Goal: Information Seeking & Learning: Compare options

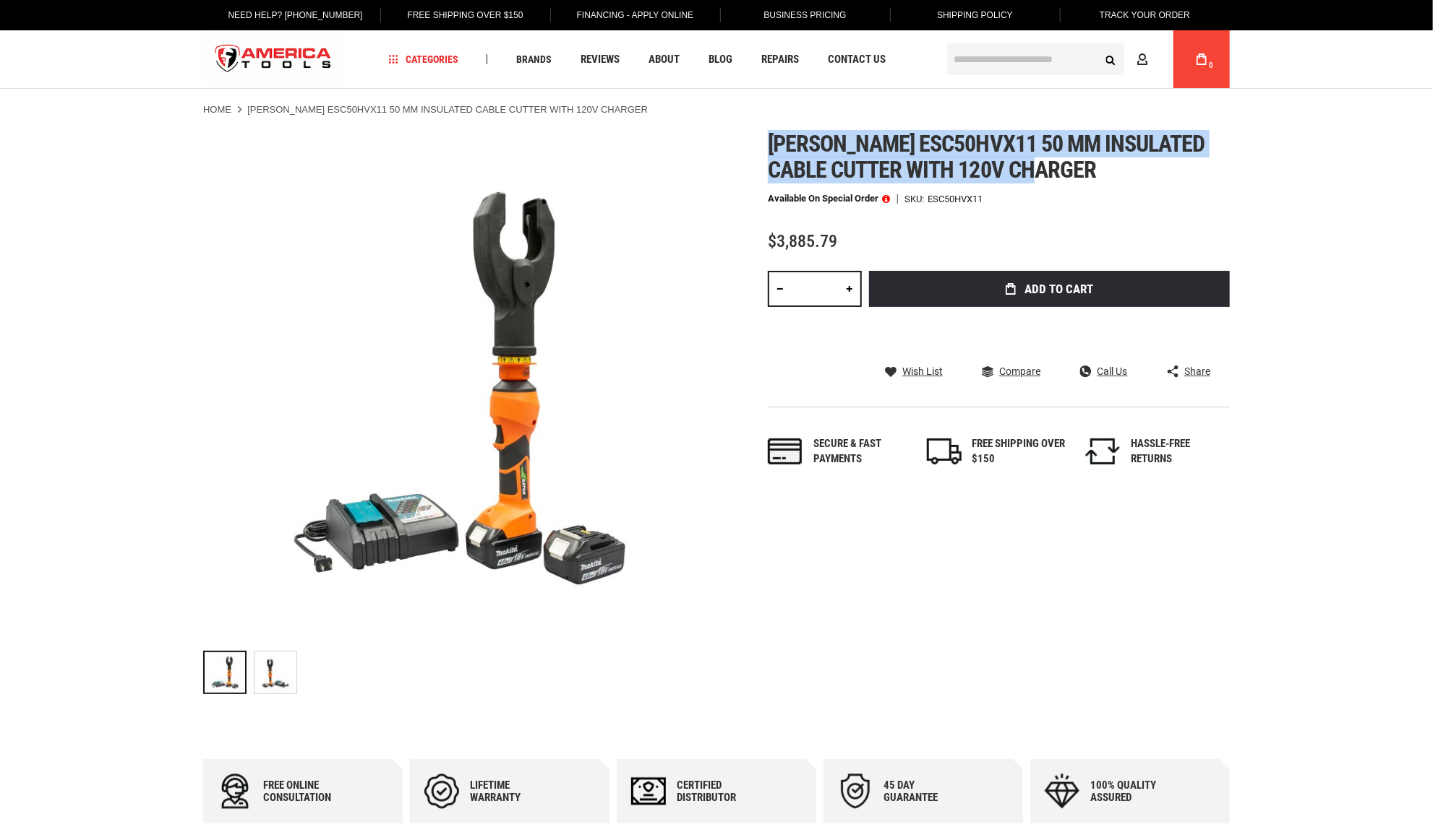
drag, startPoint x: 771, startPoint y: 136, endPoint x: 1033, endPoint y: 168, distance: 263.9
click at [1033, 168] on span "[PERSON_NAME] esc50hvx11 50 mm insulated cable cutter with 120v charger" at bounding box center [986, 157] width 438 height 54
copy span "Greenlee esc50hvx11 50 mm insulated cable cutter with 120v charger"
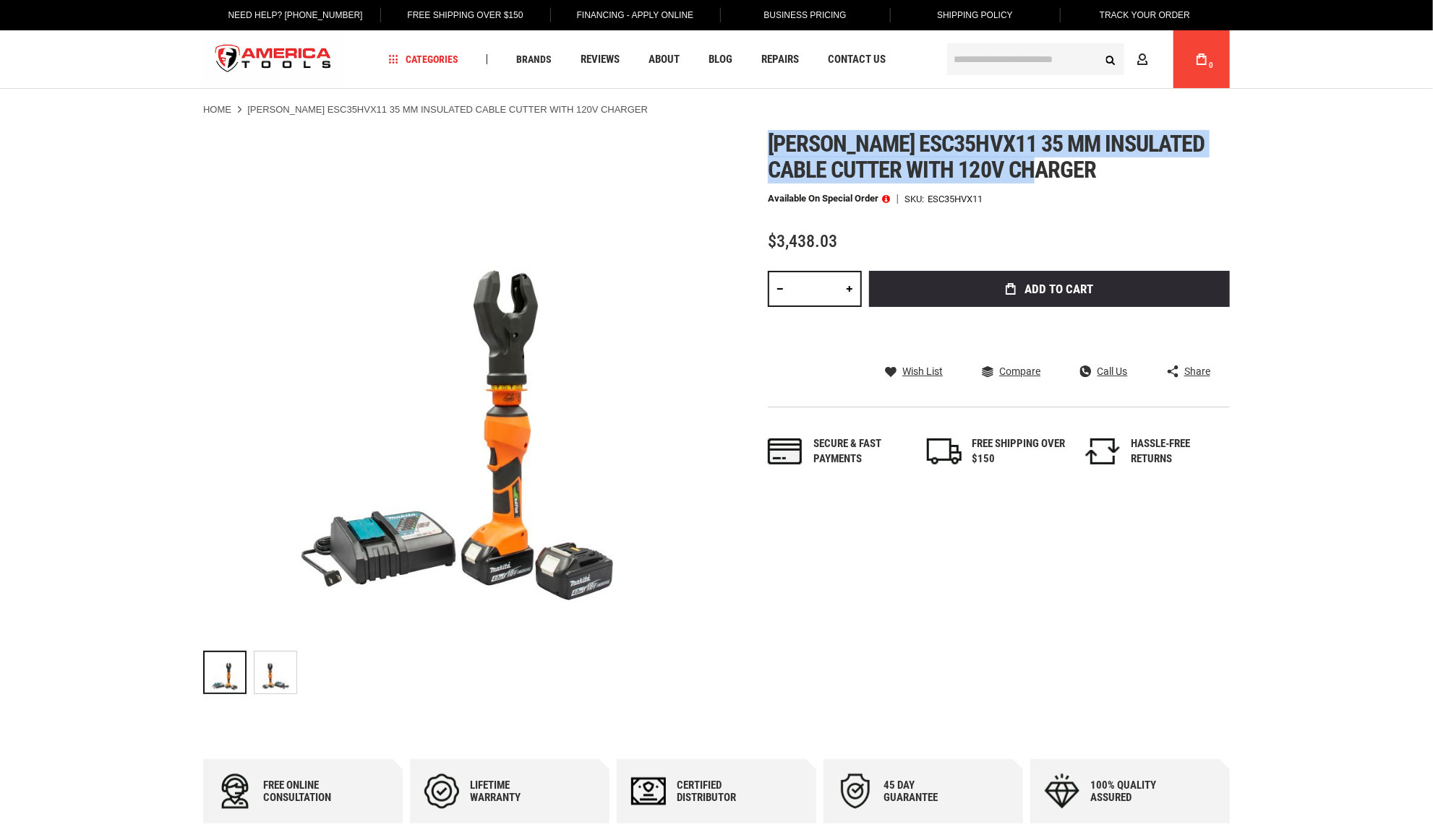
drag, startPoint x: 769, startPoint y: 138, endPoint x: 1029, endPoint y: 164, distance: 261.3
click at [1029, 164] on span "Greenlee esc35hvx11 35 mm insulated cable cutter with 120v charger" at bounding box center [986, 157] width 438 height 54
copy span "Greenlee esc35hvx11 35 mm insulated cable cutter with 120v charger"
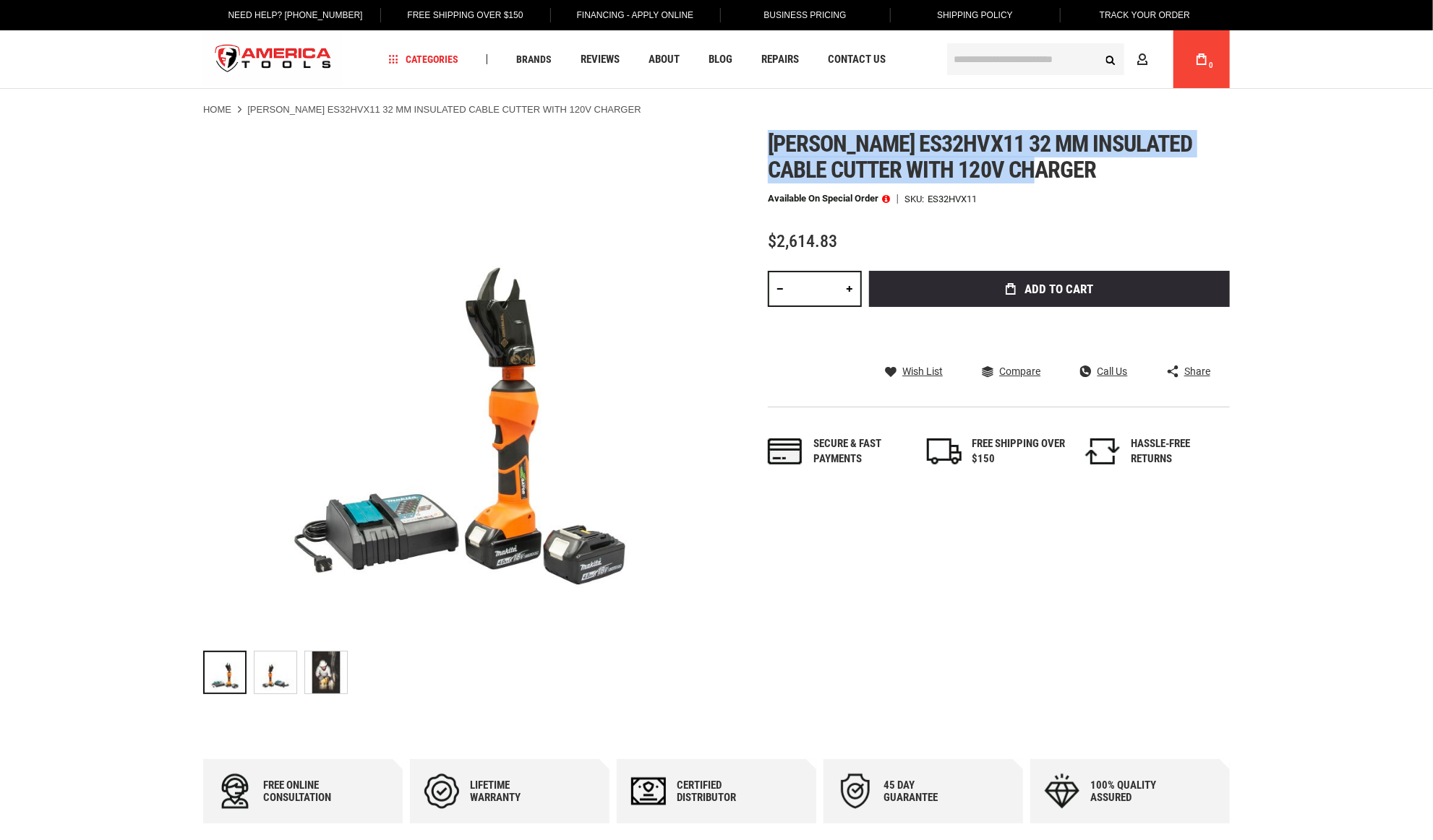
drag, startPoint x: 771, startPoint y: 144, endPoint x: 1033, endPoint y: 162, distance: 262.6
click at [1033, 162] on span "Greenlee es32hvx11 32 mm insulated cable cutter with 120v charger" at bounding box center [980, 157] width 425 height 54
copy span "Greenlee es32hvx11 32 mm insulated cable cutter with 120v charger"
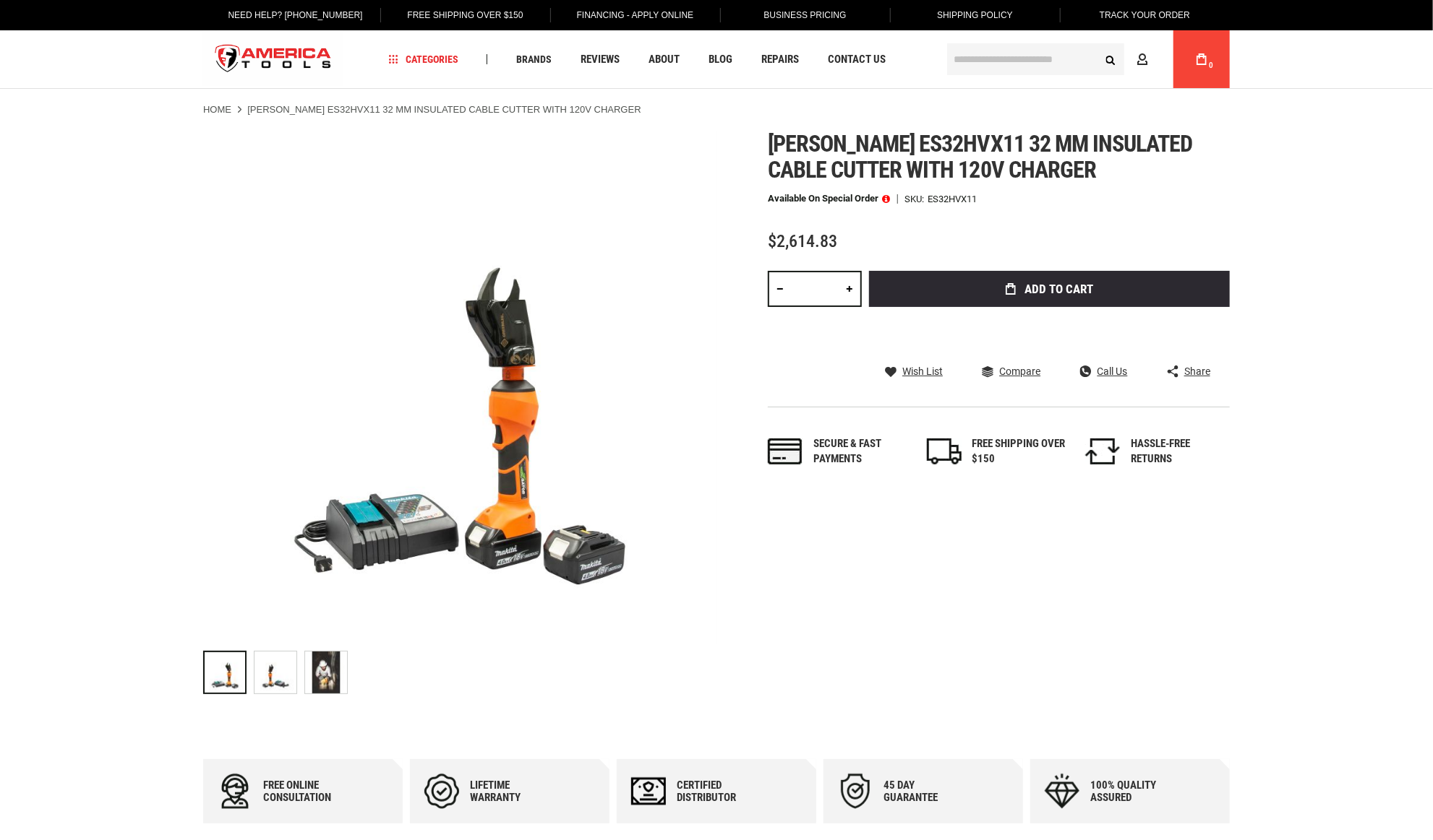
drag, startPoint x: 117, startPoint y: 236, endPoint x: 139, endPoint y: 228, distance: 23.4
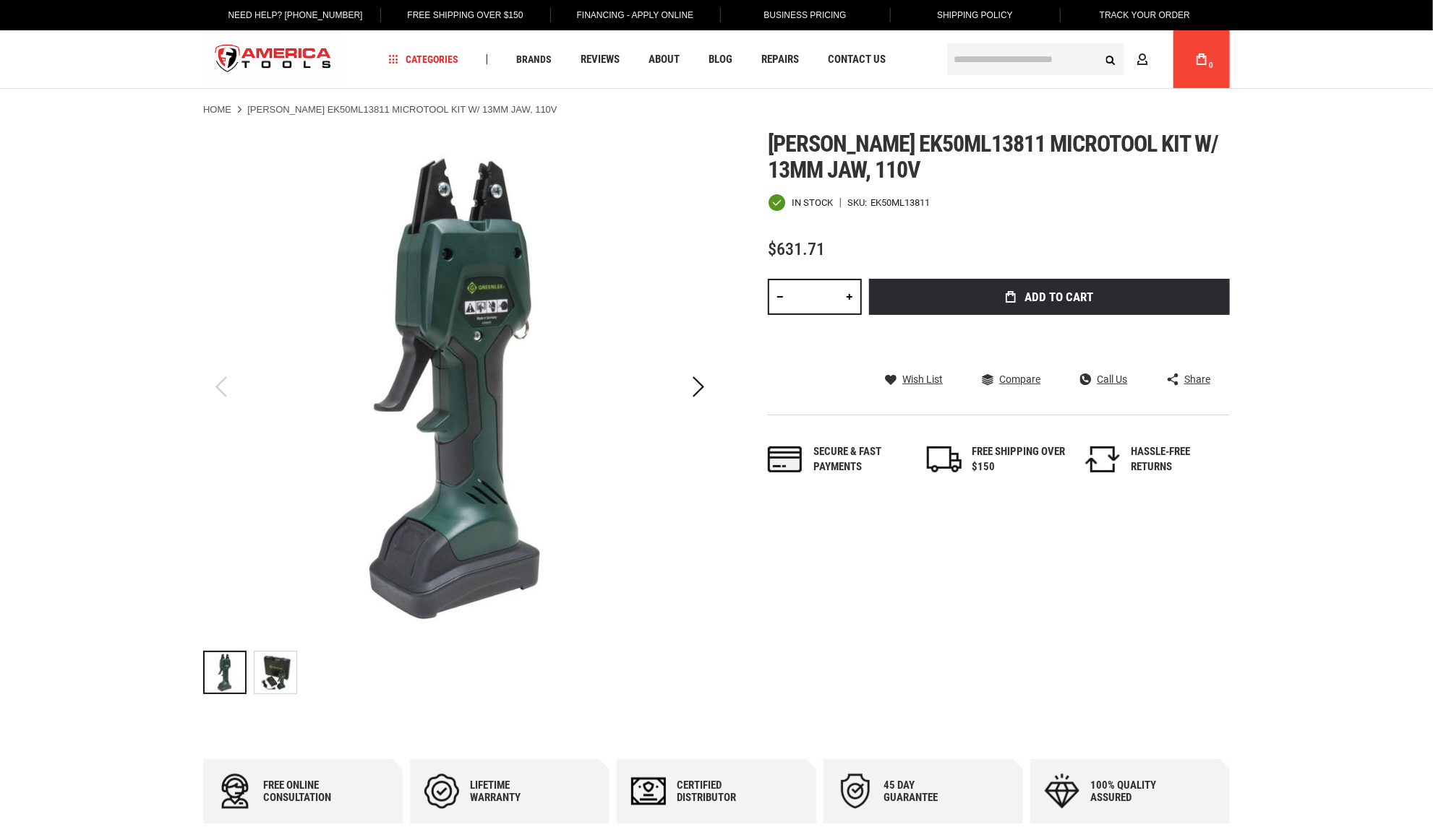
click at [273, 672] on img "GREENLEE EK50ML13811 MICROTOOL KIT W/ 13MM JAW, 110V" at bounding box center [275, 672] width 42 height 42
